Goal: Task Accomplishment & Management: Manage account settings

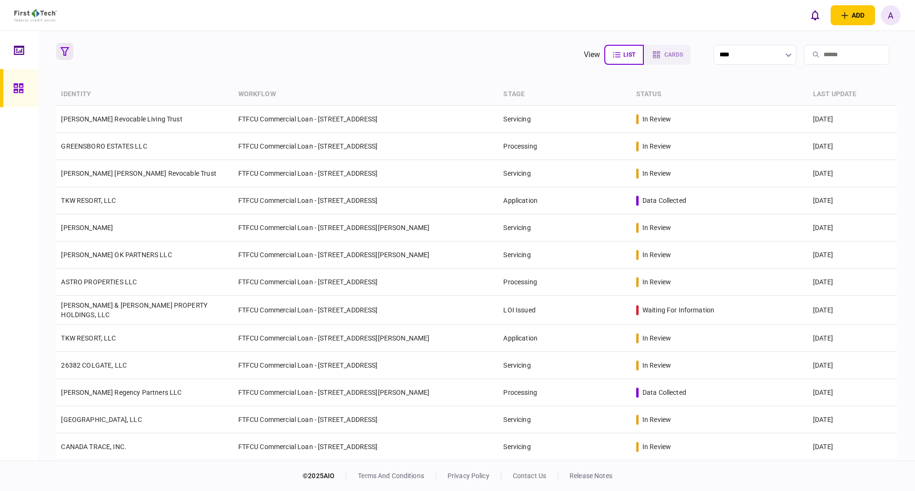
click at [66, 51] on icon "button" at bounding box center [65, 51] width 9 height 9
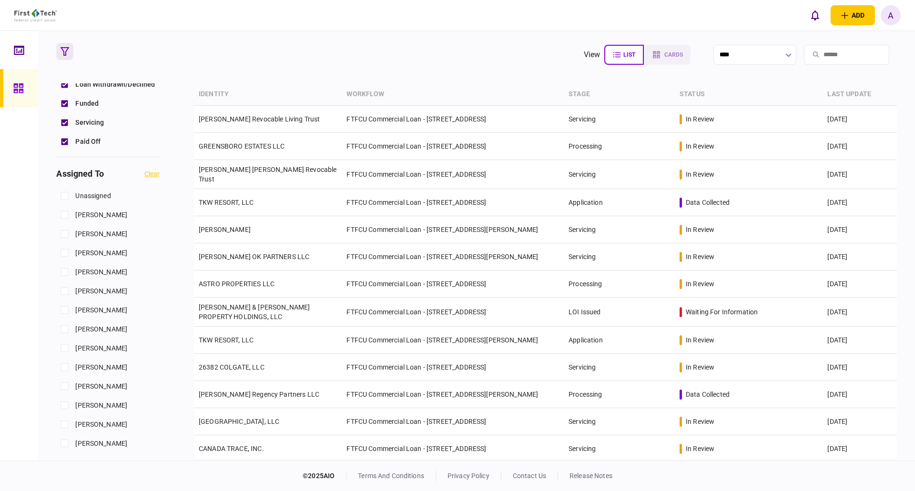
scroll to position [334, 0]
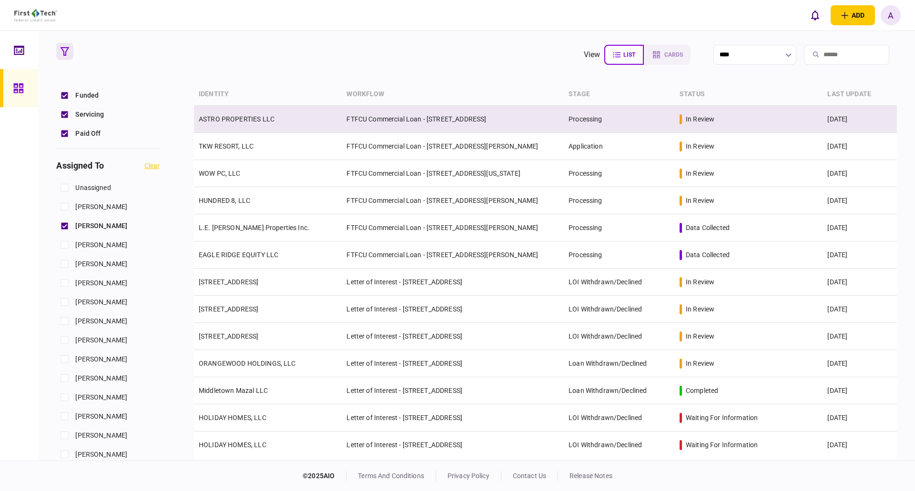
click at [243, 119] on link "ASTRO PROPERTIES LLC" at bounding box center [237, 119] width 76 height 8
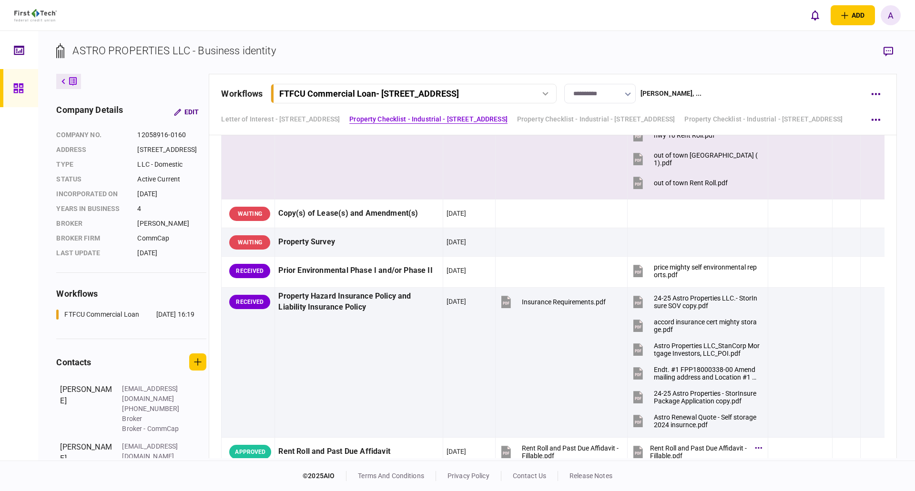
scroll to position [1049, 0]
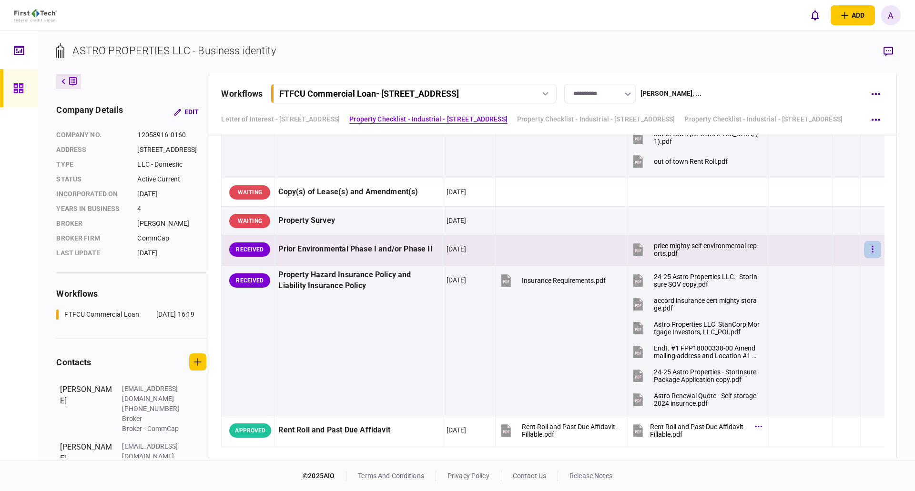
click at [872, 248] on icon "button" at bounding box center [873, 249] width 2 height 9
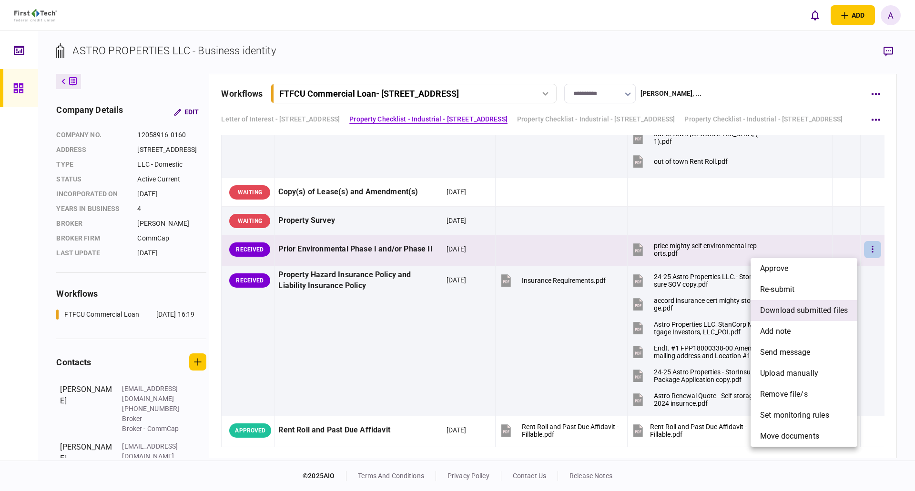
click at [803, 311] on span "download submitted files" at bounding box center [804, 310] width 88 height 11
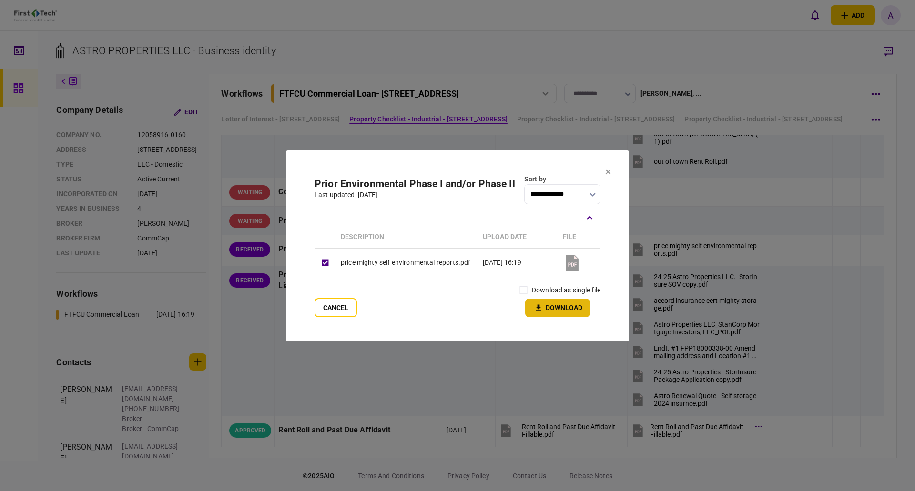
click at [555, 308] on button "Download" at bounding box center [557, 308] width 65 height 19
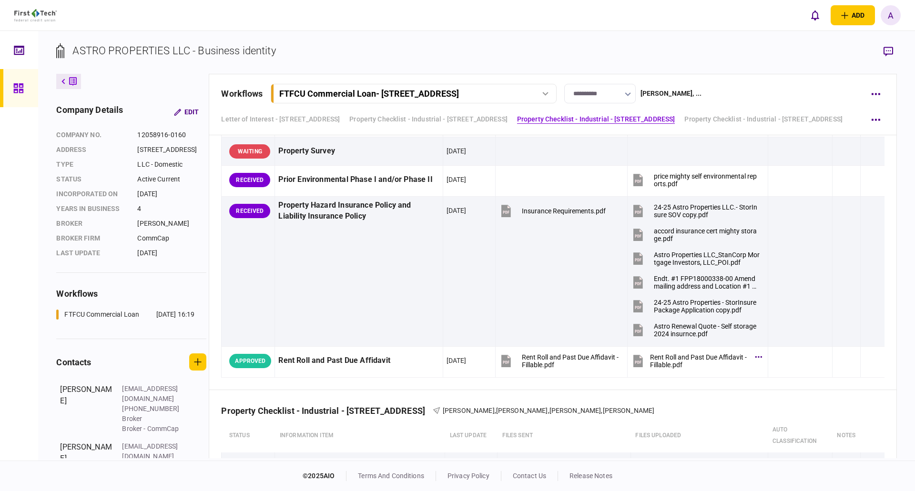
scroll to position [1096, 0]
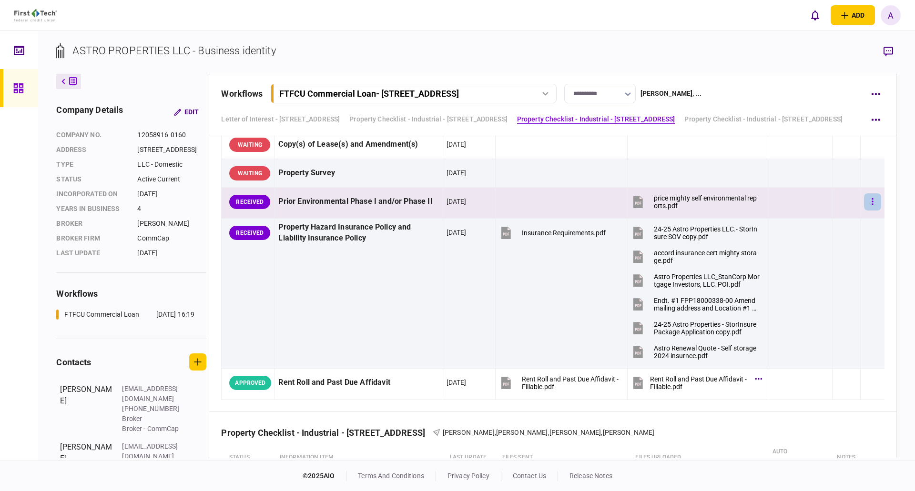
click at [864, 200] on button "button" at bounding box center [872, 202] width 17 height 17
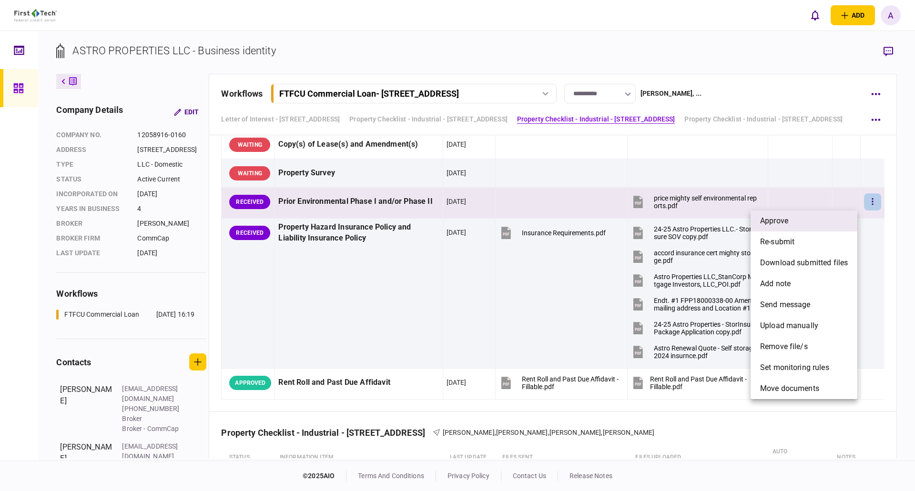
click at [801, 220] on li "approve" at bounding box center [804, 221] width 107 height 21
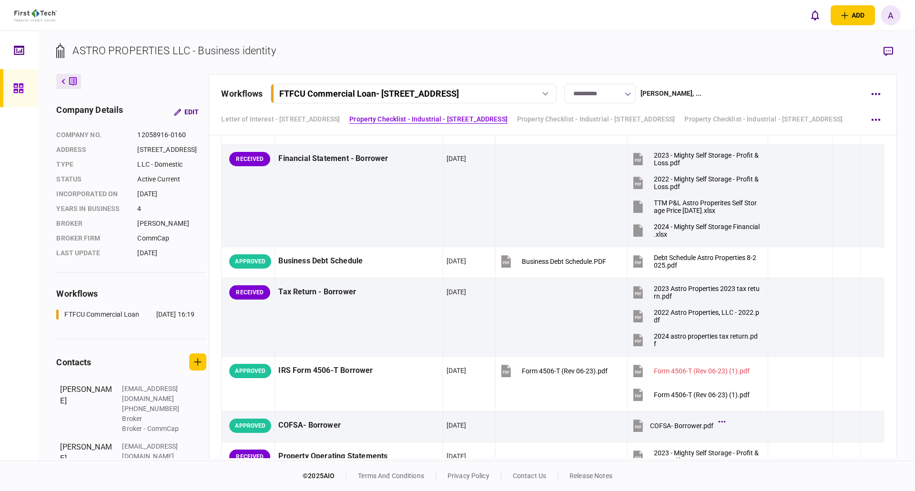
scroll to position [477, 0]
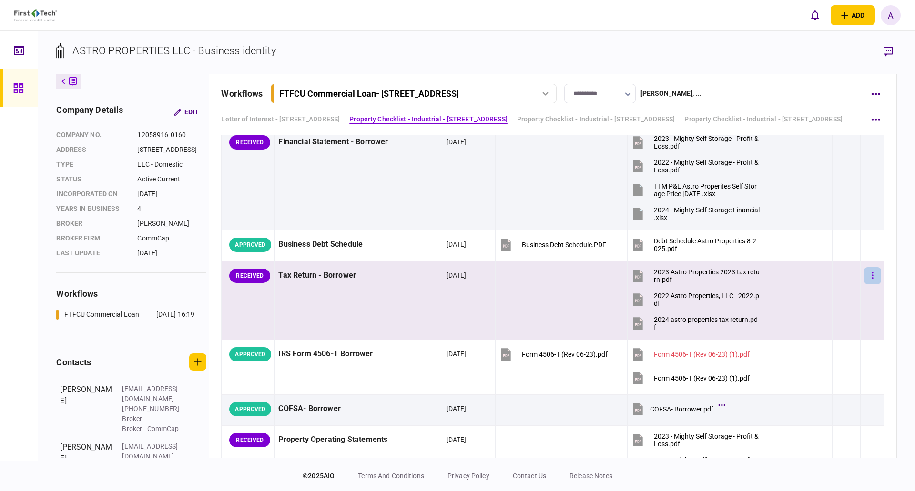
click at [872, 276] on icon "button" at bounding box center [872, 275] width 1 height 7
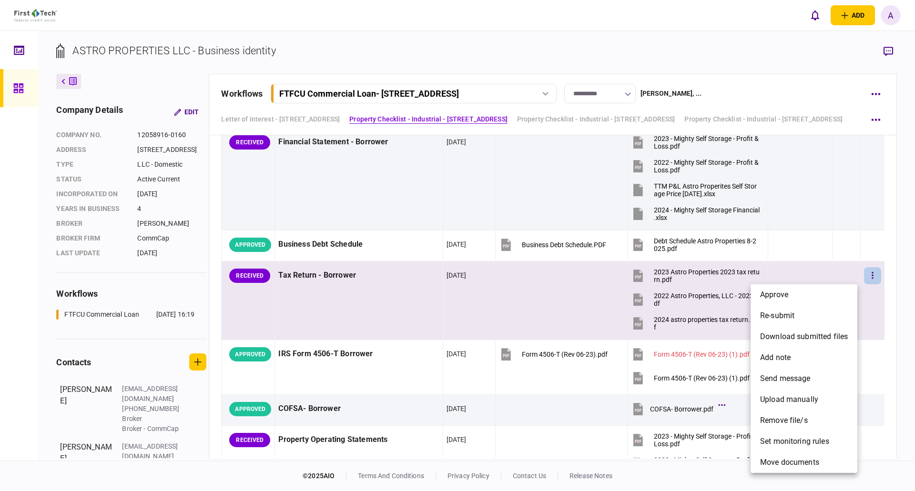
click at [815, 294] on li "approve" at bounding box center [804, 295] width 107 height 21
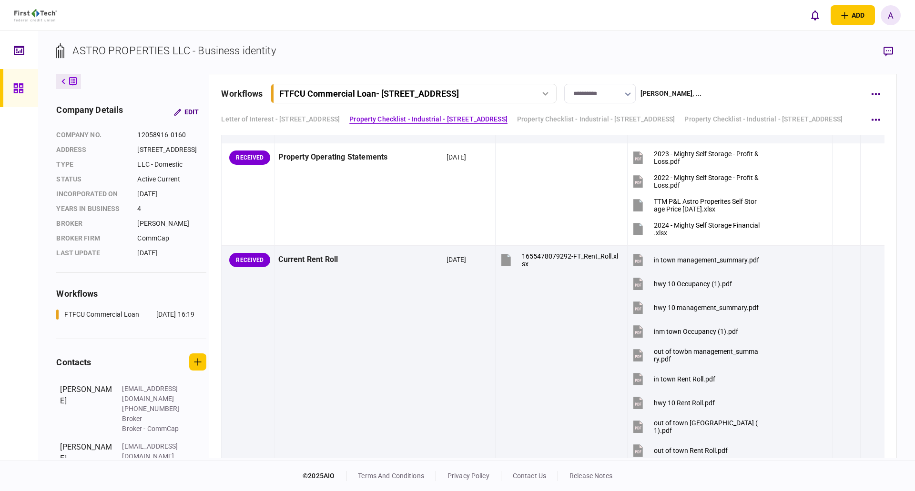
scroll to position [763, 0]
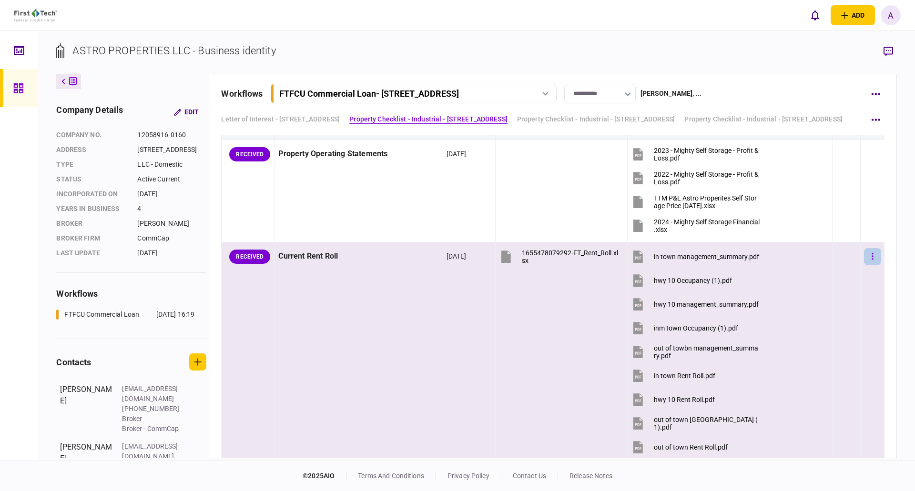
click at [872, 256] on icon "button" at bounding box center [872, 256] width 1 height 7
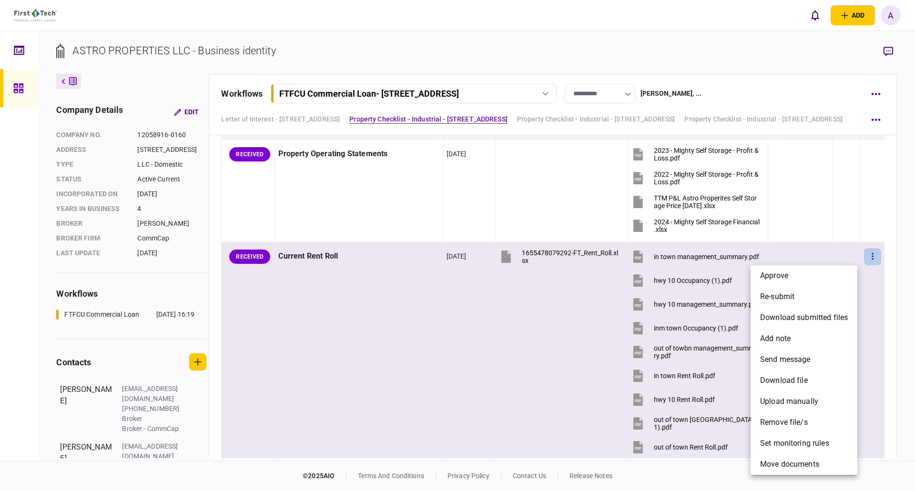
click at [884, 255] on div at bounding box center [457, 245] width 915 height 491
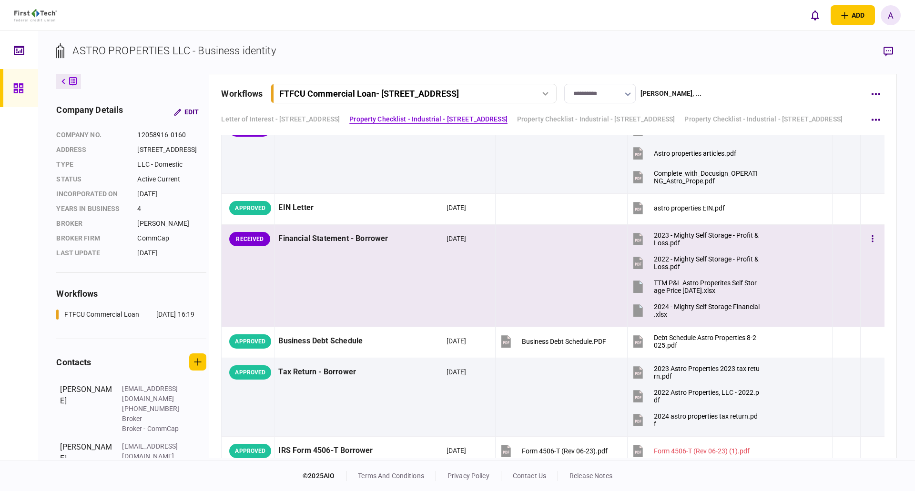
scroll to position [381, 0]
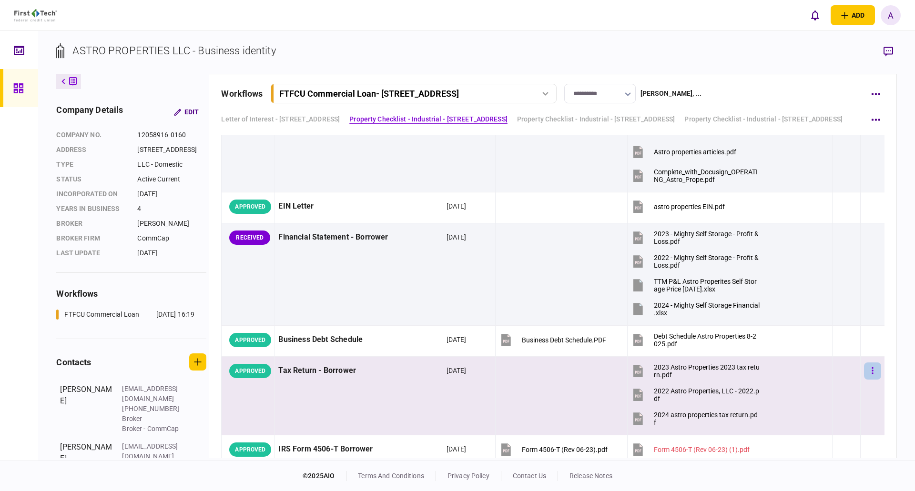
click at [868, 371] on button "button" at bounding box center [872, 371] width 17 height 17
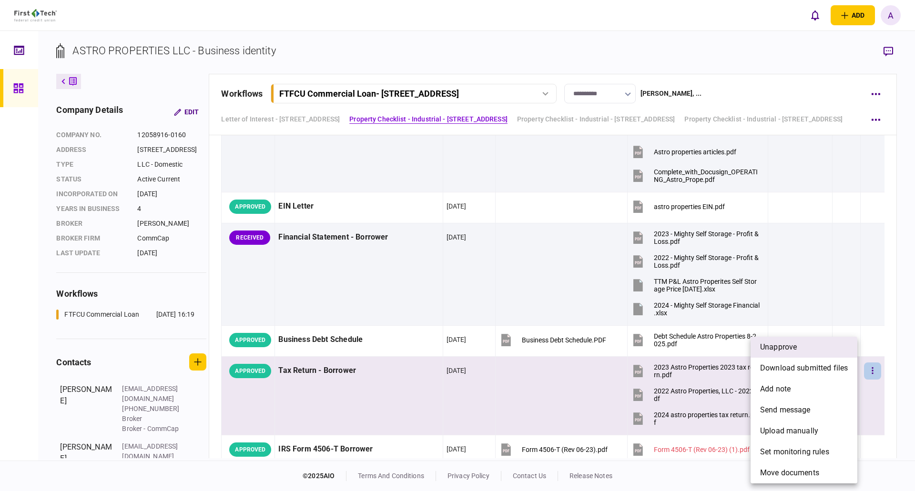
click at [817, 347] on li "unapprove" at bounding box center [804, 347] width 107 height 21
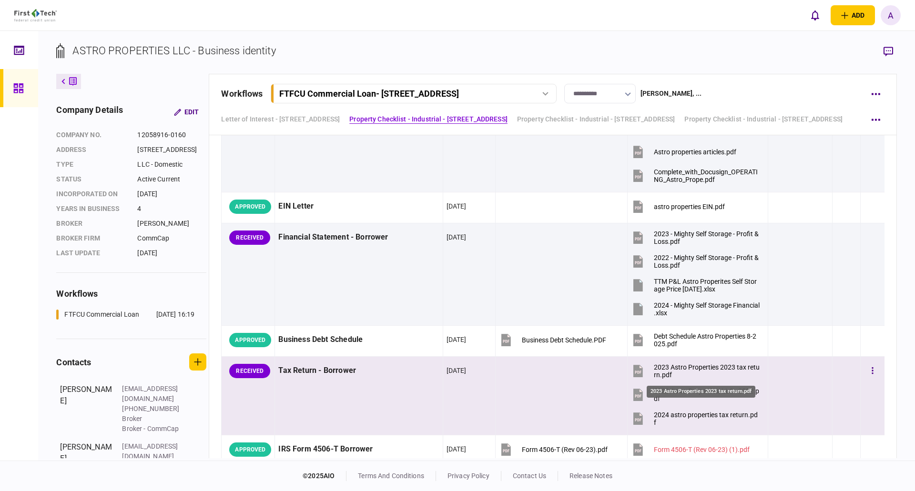
click at [692, 368] on div "2023 Astro Properties 2023 tax return.pdf" at bounding box center [707, 371] width 106 height 15
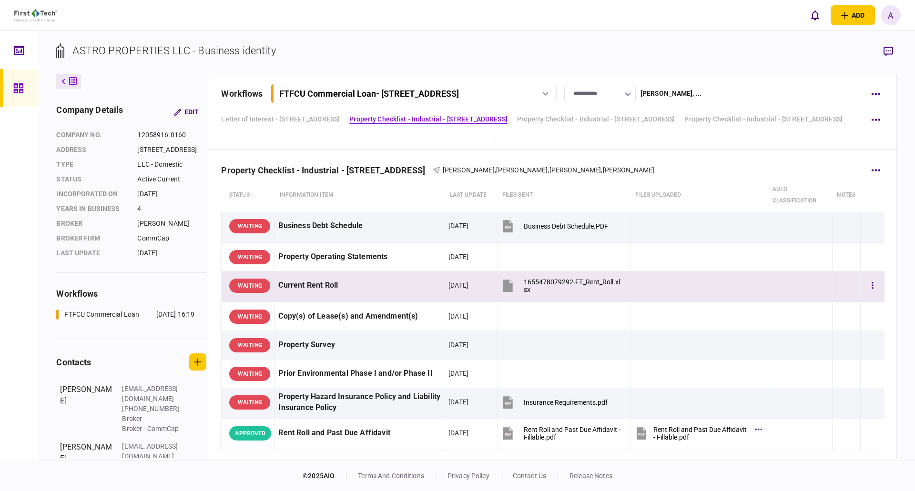
scroll to position [1430, 0]
